Goal: Task Accomplishment & Management: Manage account settings

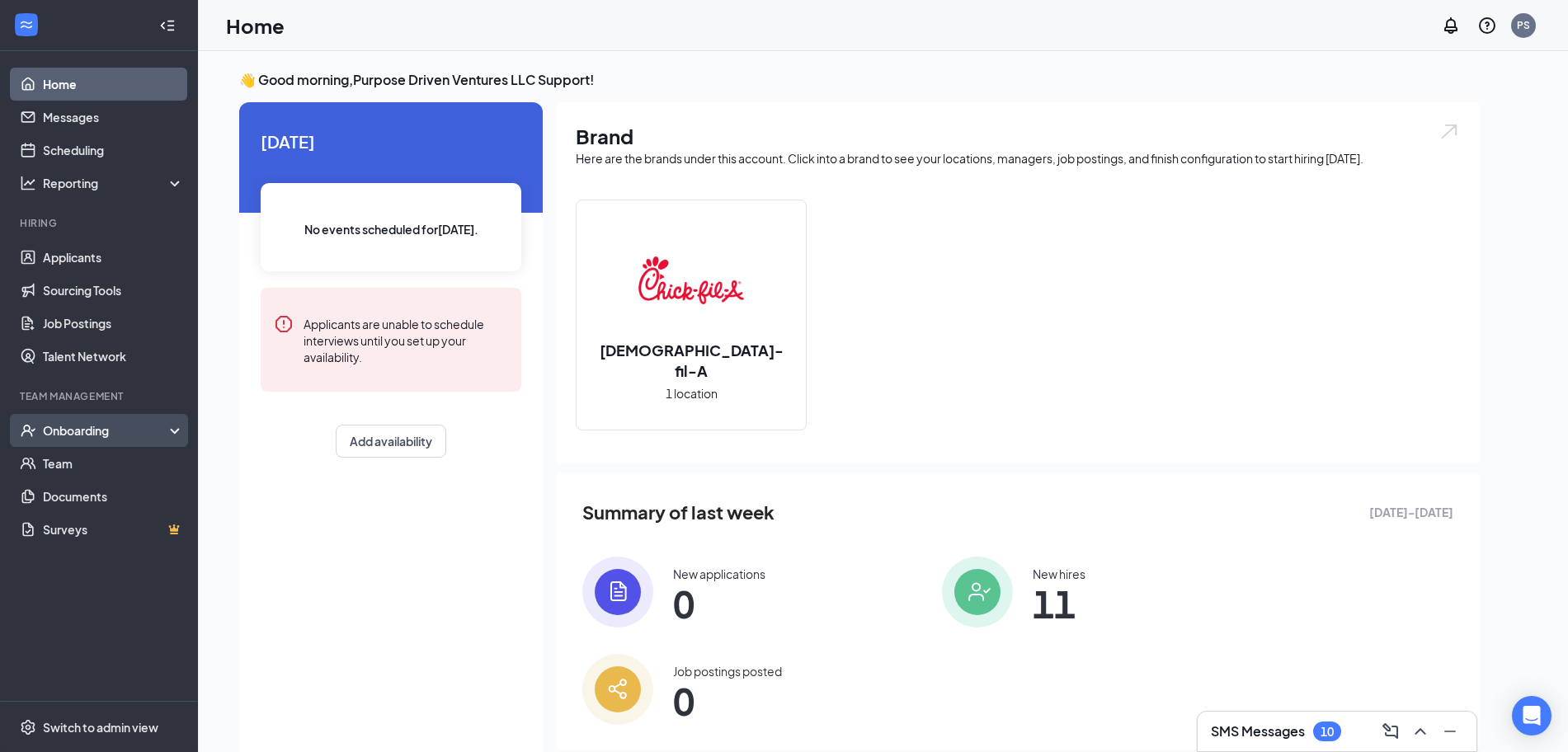
click at [106, 431] on div "Onboarding" at bounding box center [106, 431] width 127 height 16
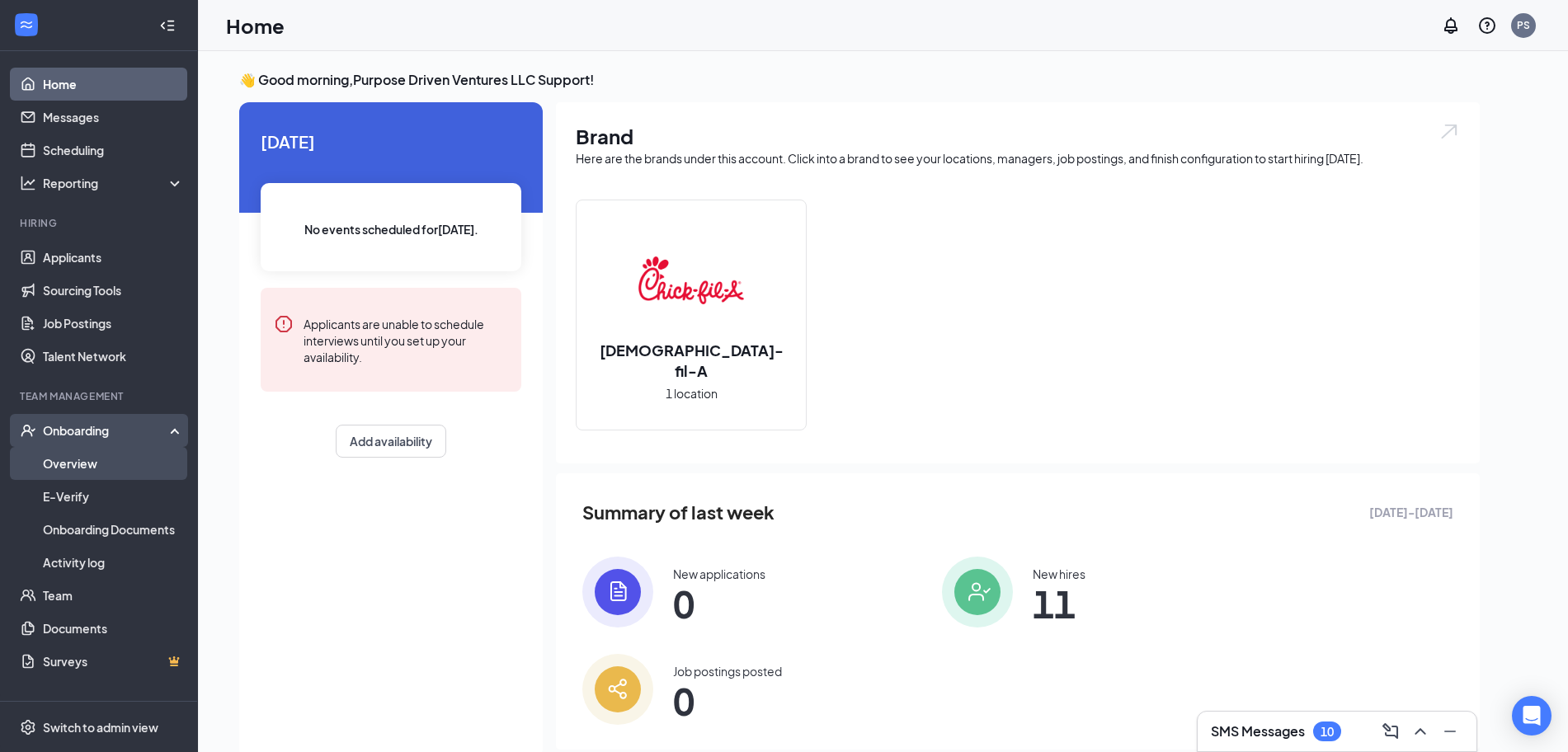
click at [108, 467] on link "Overview" at bounding box center [113, 464] width 141 height 33
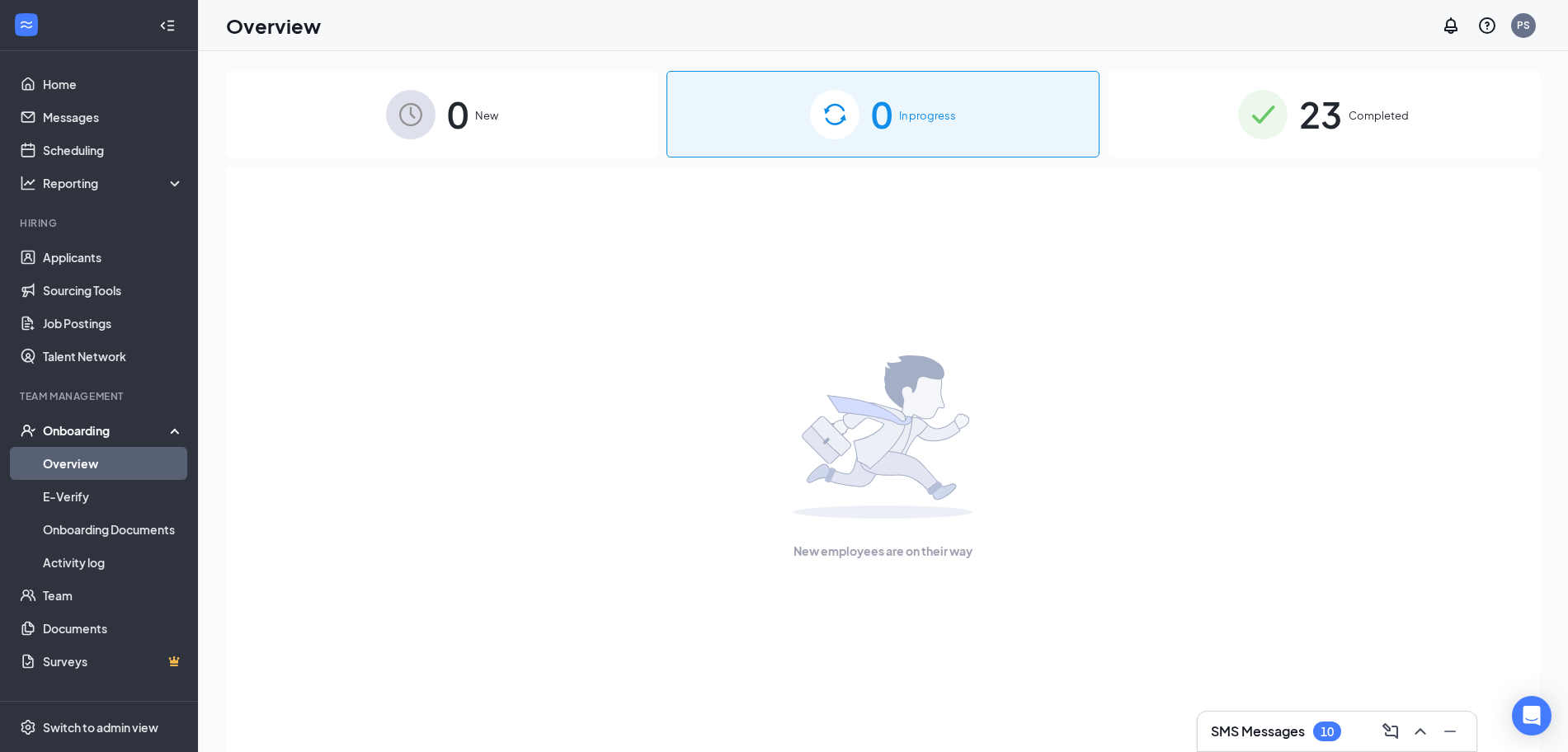
click at [1283, 156] on div "23 Completed" at bounding box center [1324, 114] width 432 height 87
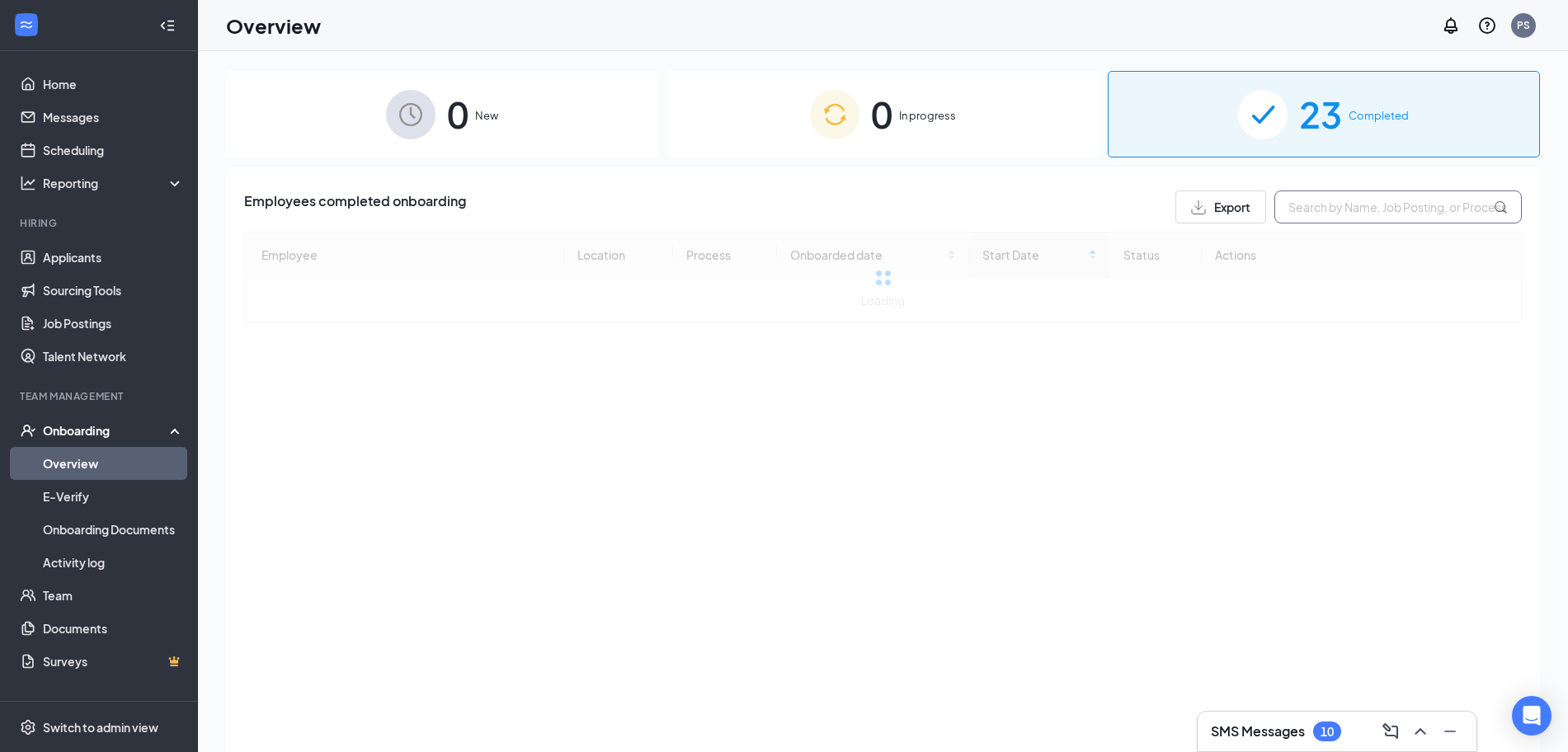
click at [1294, 199] on input "text" at bounding box center [1398, 207] width 247 height 33
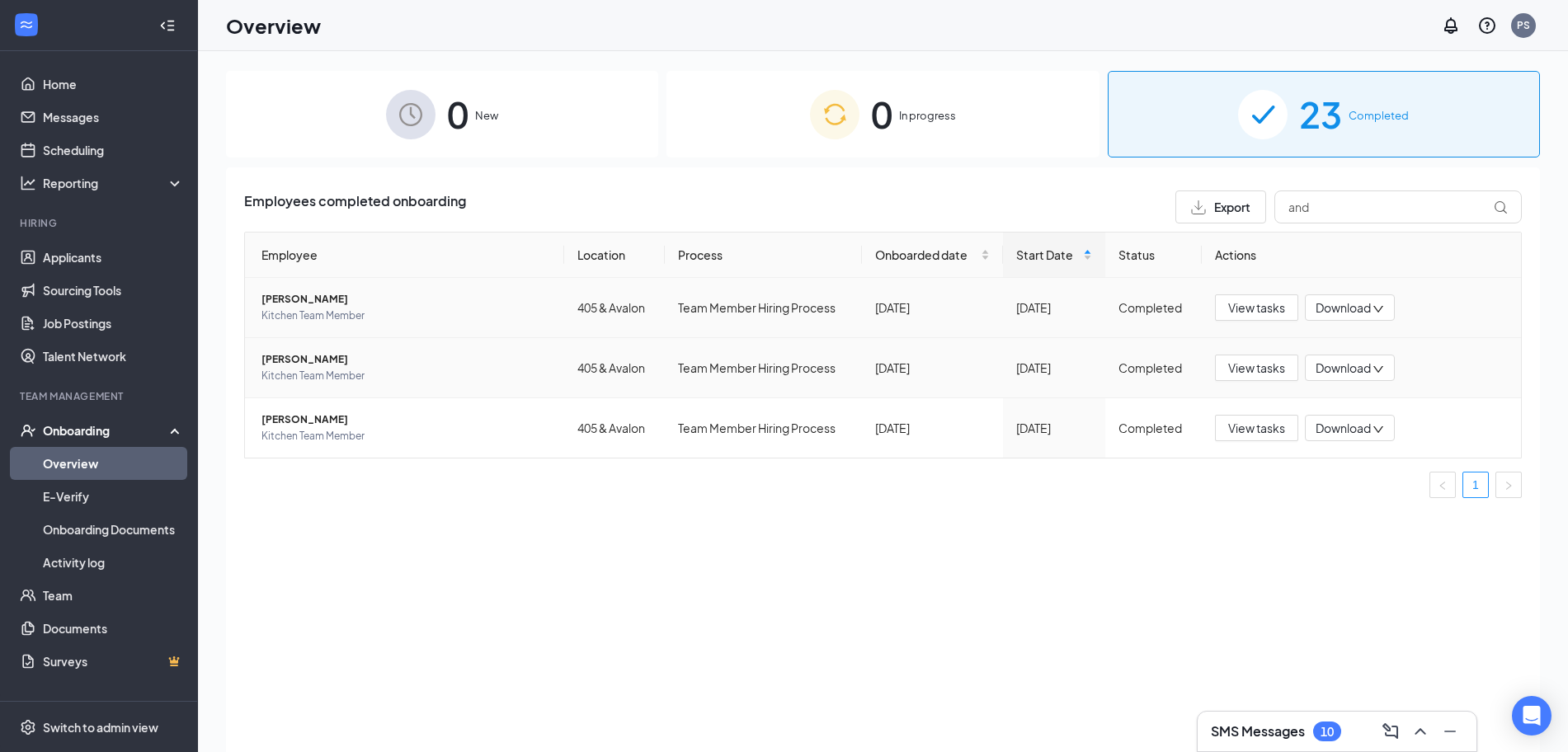
click at [1484, 355] on div "View tasks Download" at bounding box center [1361, 368] width 293 height 27
click at [1363, 206] on input "and" at bounding box center [1398, 207] width 247 height 33
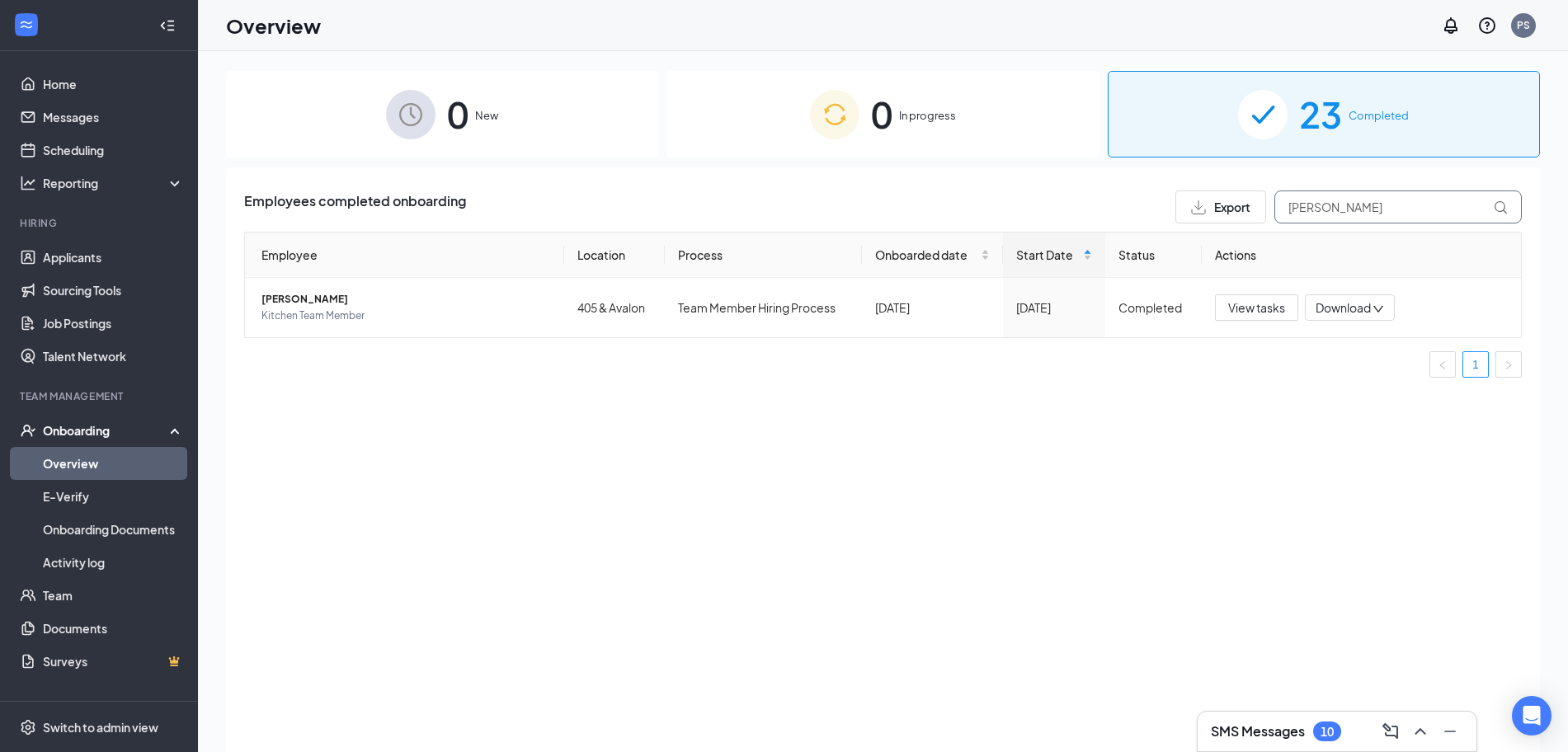
type input "[PERSON_NAME]"
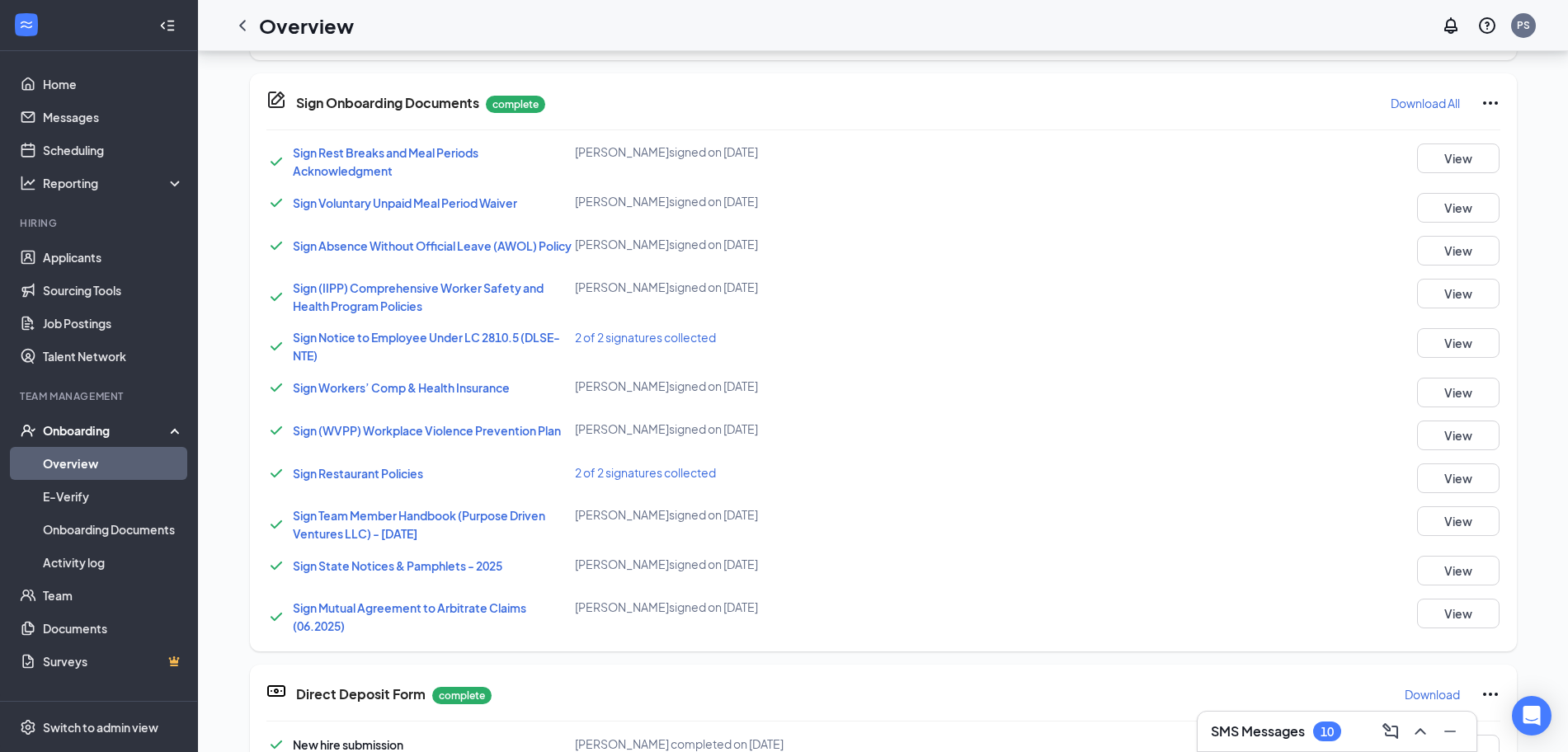
scroll to position [231, 0]
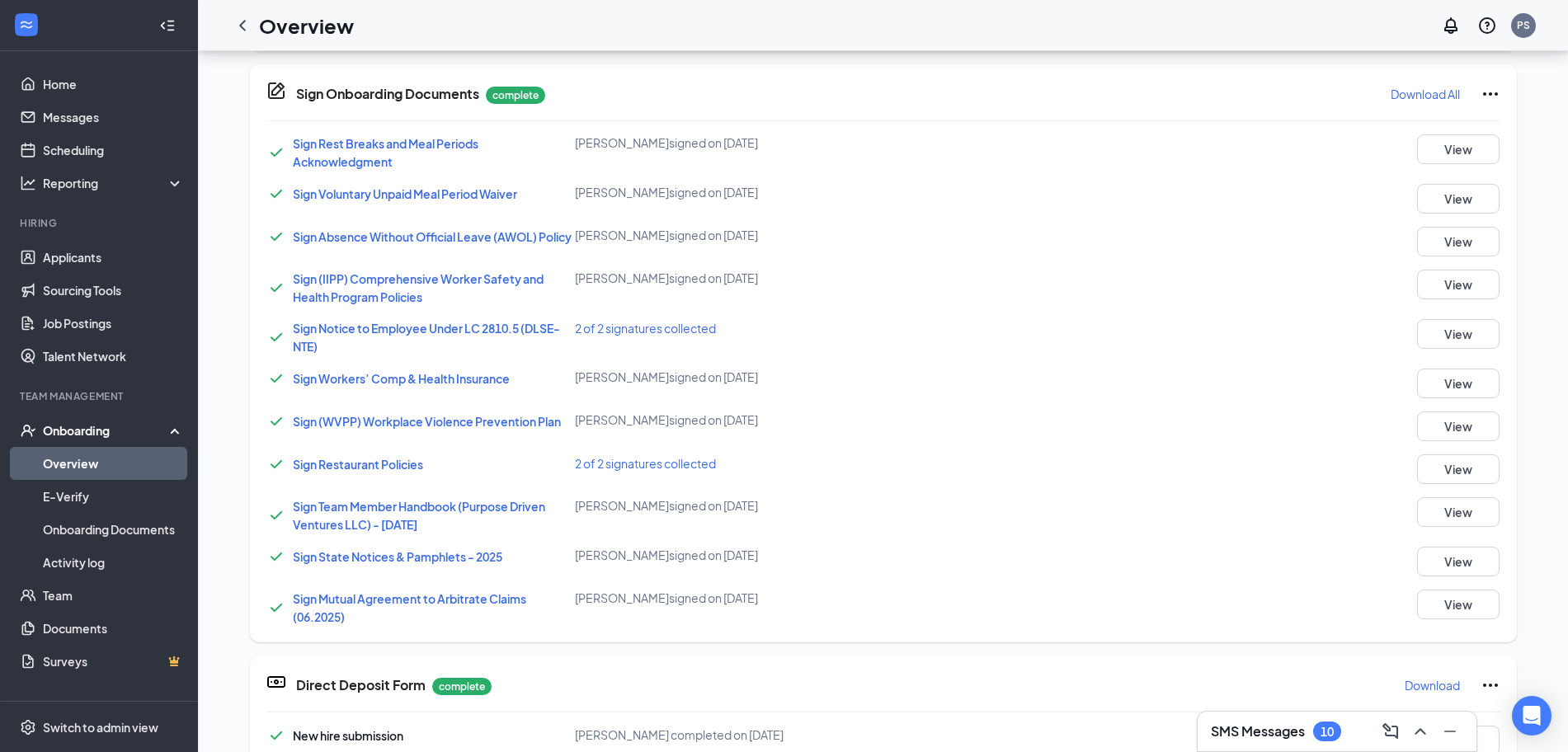
click at [608, 470] on span "2 of 2 signatures collected" at bounding box center [645, 464] width 141 height 15
